Goal: Task Accomplishment & Management: Use online tool/utility

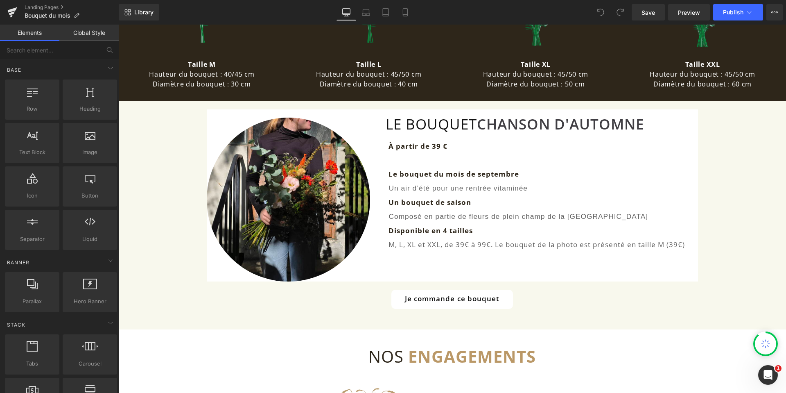
scroll to position [614, 0]
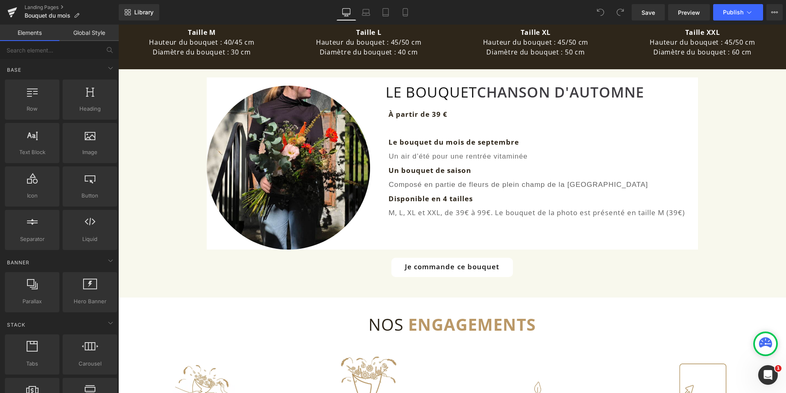
click at [469, 141] on font "Le bouquet du mois de septembre" at bounding box center [454, 141] width 131 height 9
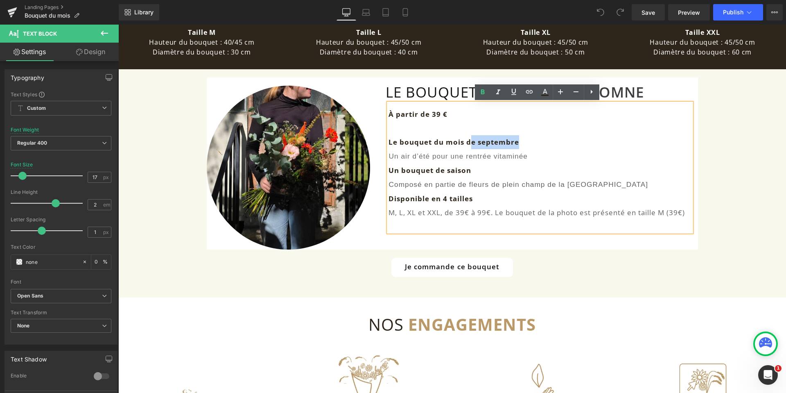
drag, startPoint x: 468, startPoint y: 142, endPoint x: 519, endPoint y: 143, distance: 51.6
click at [519, 143] on p "Le bouquet du mois de septembre" at bounding box center [540, 142] width 303 height 14
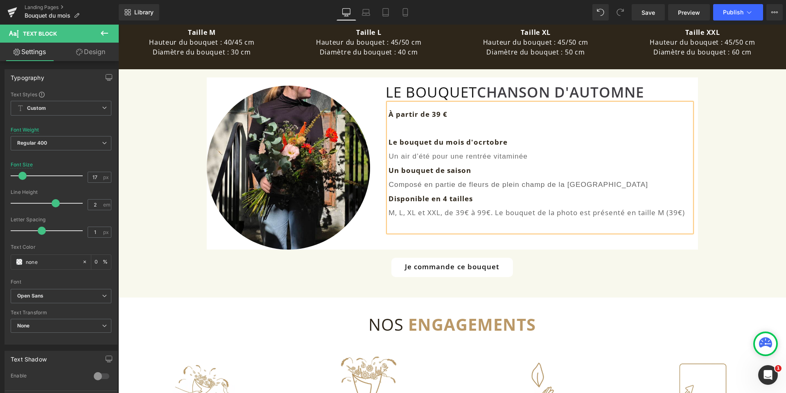
click at [482, 143] on font "Le bouquet du mois d'ocrtobre" at bounding box center [448, 141] width 119 height 9
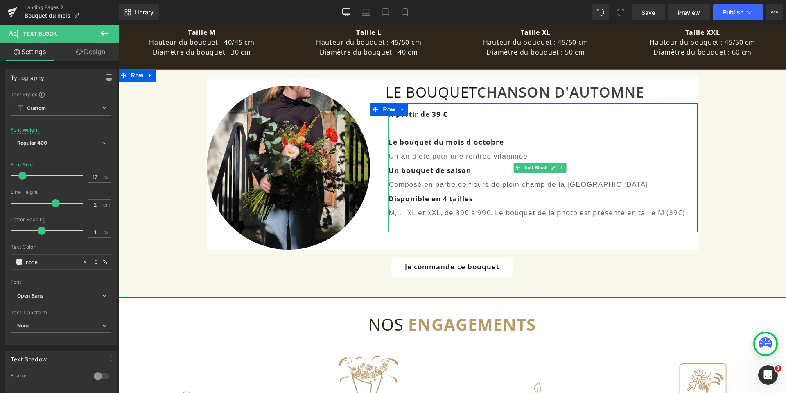
click at [420, 158] on span "Un air d’été pour une rentrée vitaminée" at bounding box center [458, 156] width 139 height 8
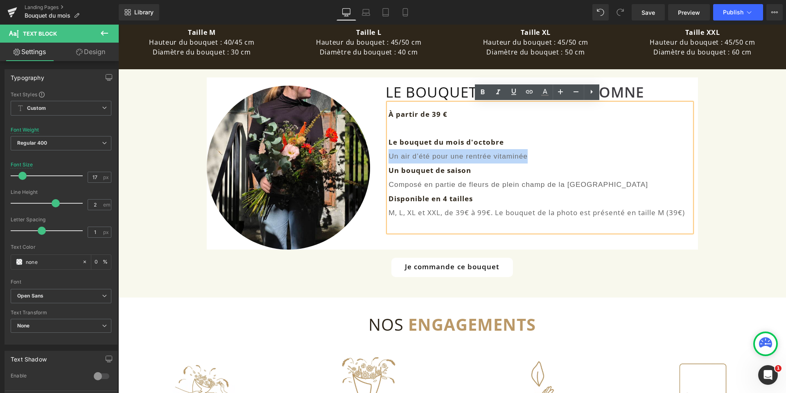
drag, startPoint x: 387, startPoint y: 155, endPoint x: 525, endPoint y: 156, distance: 138.0
click at [525, 156] on span "Un air d’été pour une rentrée vitaminée" at bounding box center [458, 156] width 139 height 8
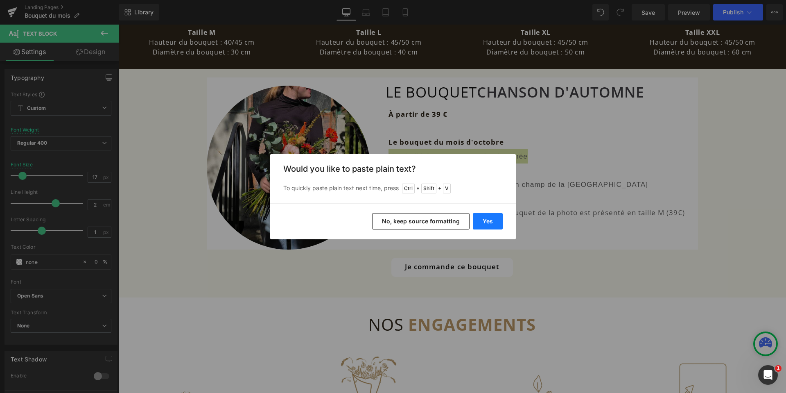
click at [492, 221] on button "Yes" at bounding box center [488, 221] width 30 height 16
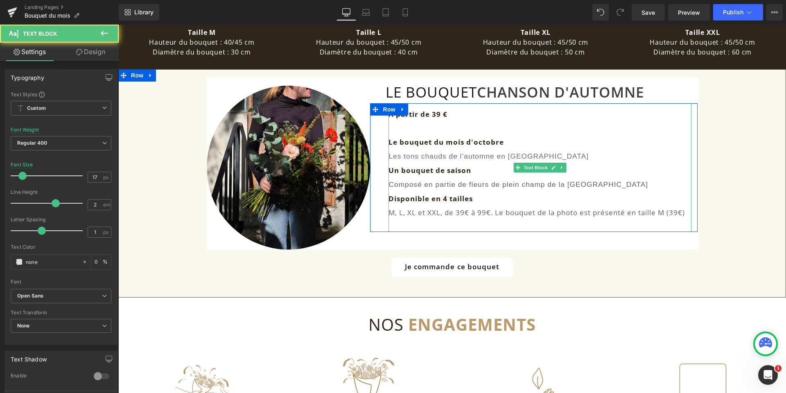
drag, startPoint x: 462, startPoint y: 186, endPoint x: 444, endPoint y: 186, distance: 18.0
click at [462, 186] on span "Composé en partie de fleurs de plein champ de la [GEOGRAPHIC_DATA]" at bounding box center [519, 184] width 260 height 8
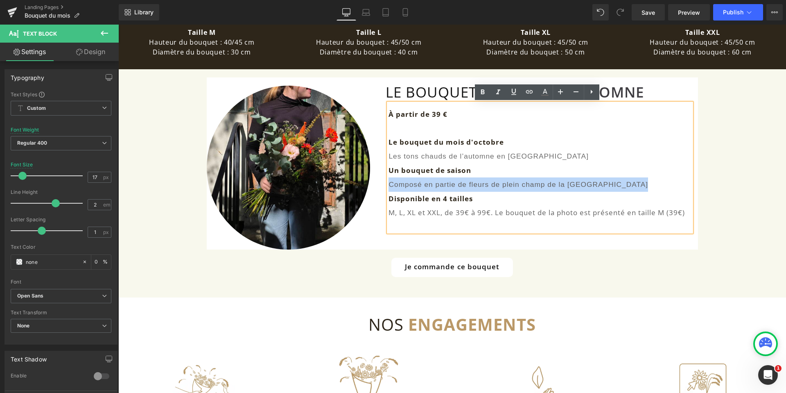
drag, startPoint x: 386, startPoint y: 186, endPoint x: 625, endPoint y: 181, distance: 239.2
click at [625, 181] on span "Composé en partie de fleurs de plein champ de la [GEOGRAPHIC_DATA]" at bounding box center [519, 184] width 260 height 8
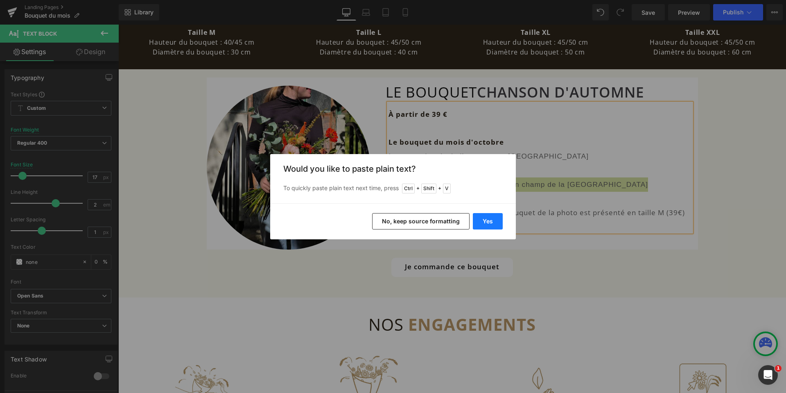
drag, startPoint x: 495, startPoint y: 221, endPoint x: 563, endPoint y: 196, distance: 72.4
click at [495, 221] on button "Yes" at bounding box center [488, 221] width 30 height 16
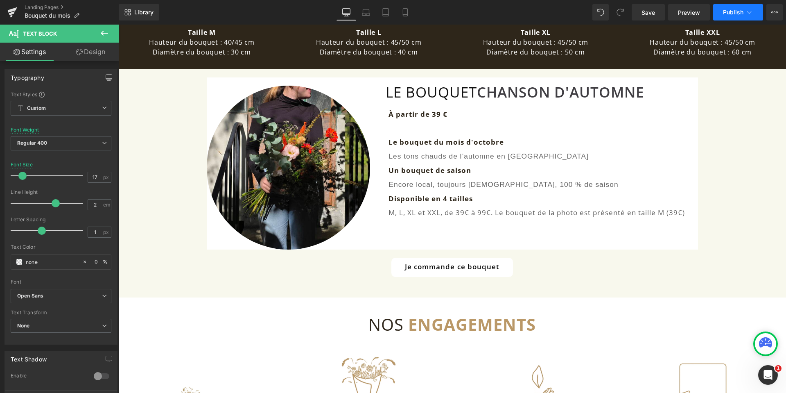
click at [746, 12] on icon at bounding box center [749, 12] width 8 height 8
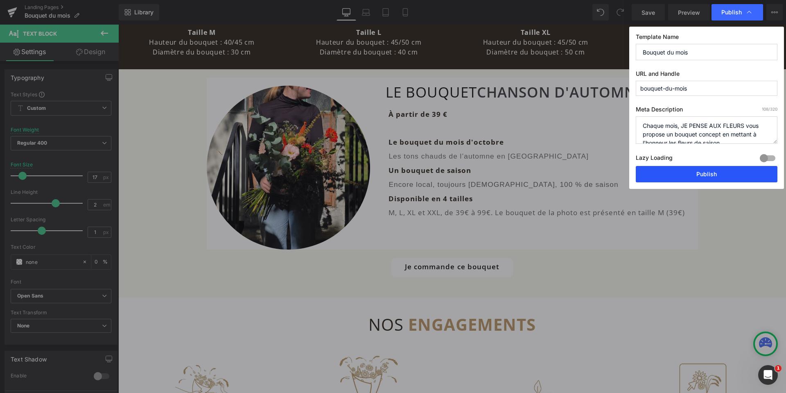
drag, startPoint x: 707, startPoint y: 171, endPoint x: 588, endPoint y: 147, distance: 120.8
click at [707, 171] on button "Publish" at bounding box center [707, 174] width 142 height 16
